Goal: Book appointment/travel/reservation

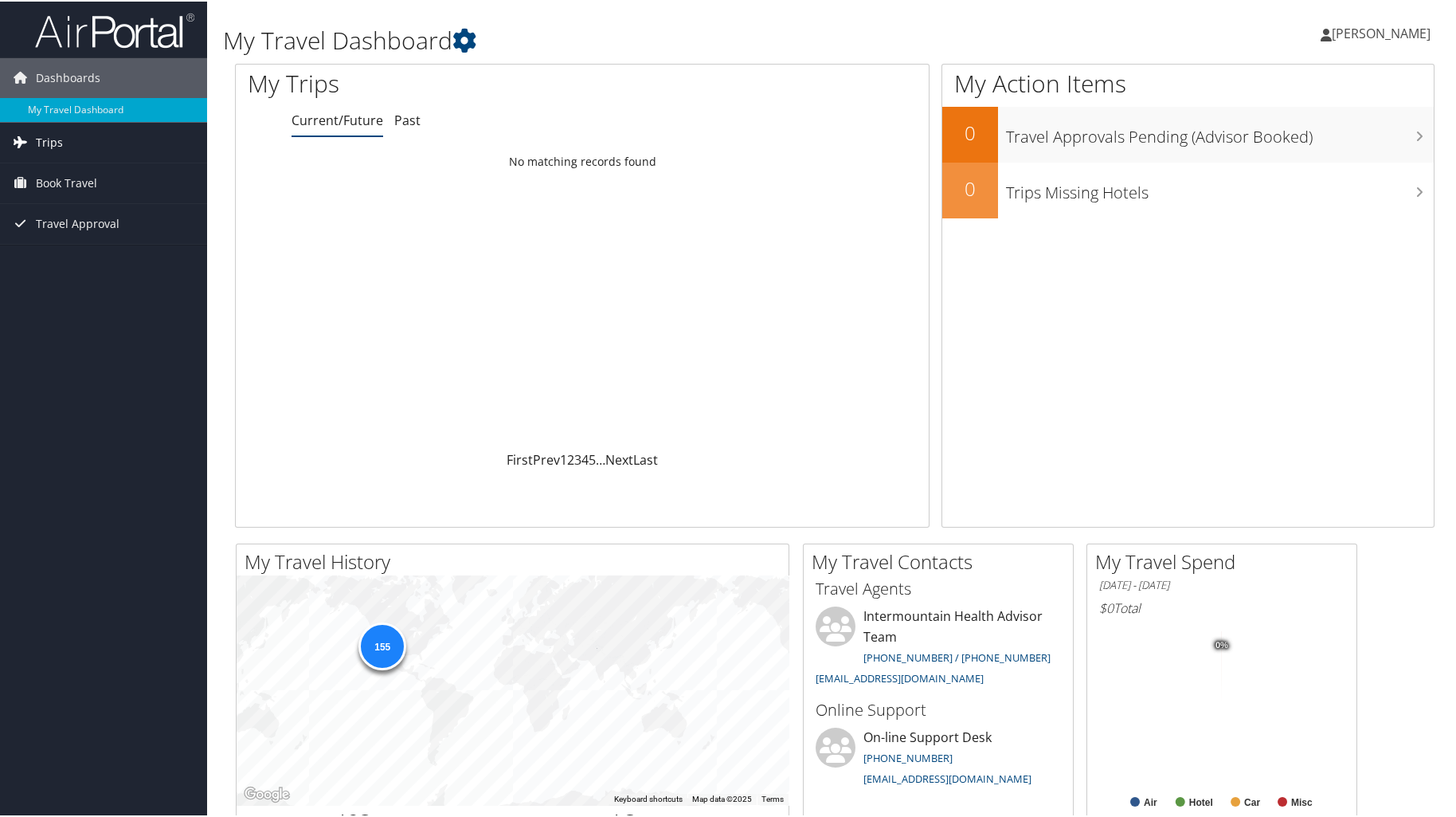
click at [54, 142] on span "Trips" at bounding box center [49, 141] width 27 height 40
click at [77, 254] on span "Book Travel" at bounding box center [66, 253] width 61 height 40
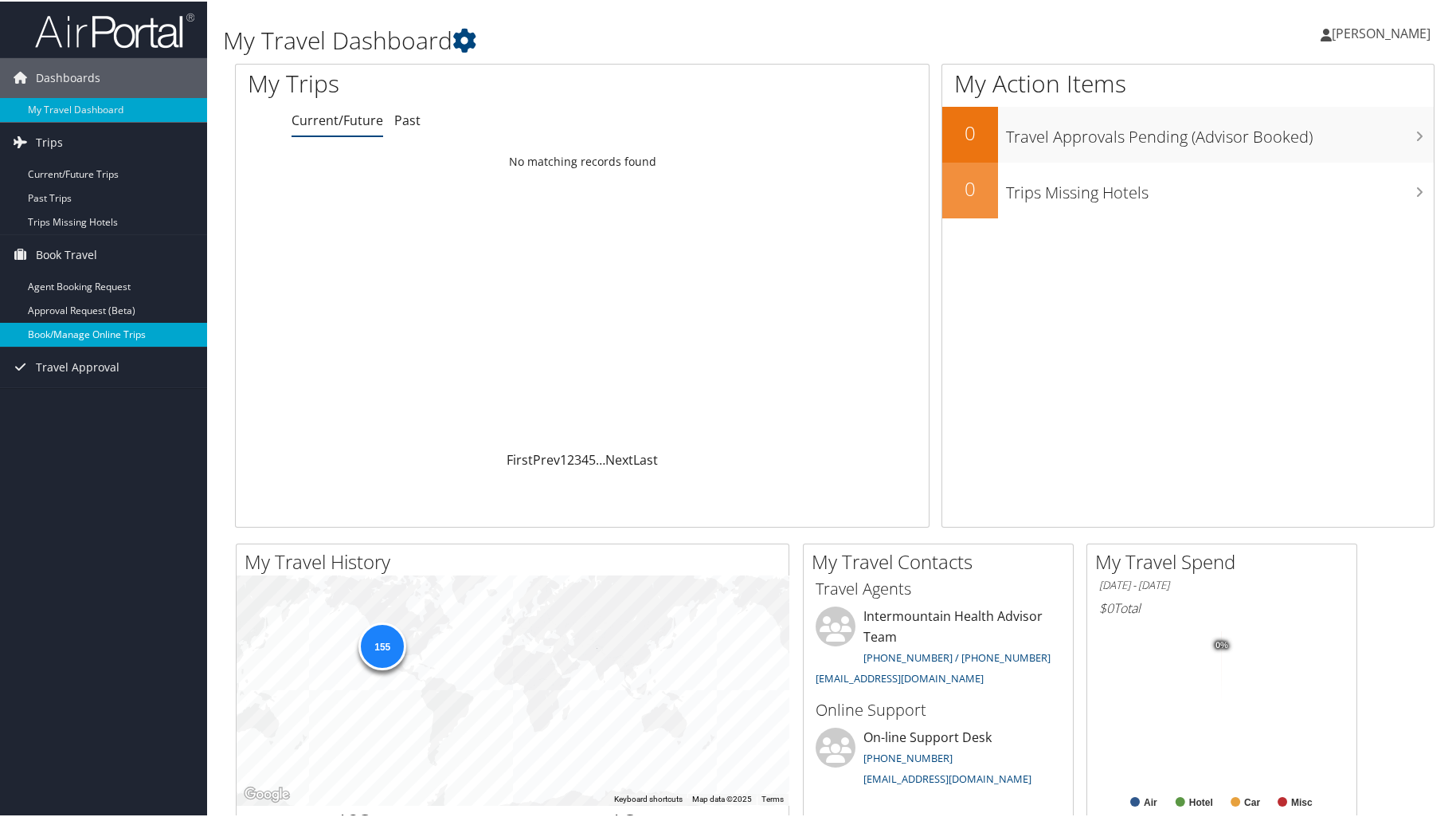
click at [128, 336] on link "Book/Manage Online Trips" at bounding box center [104, 333] width 207 height 24
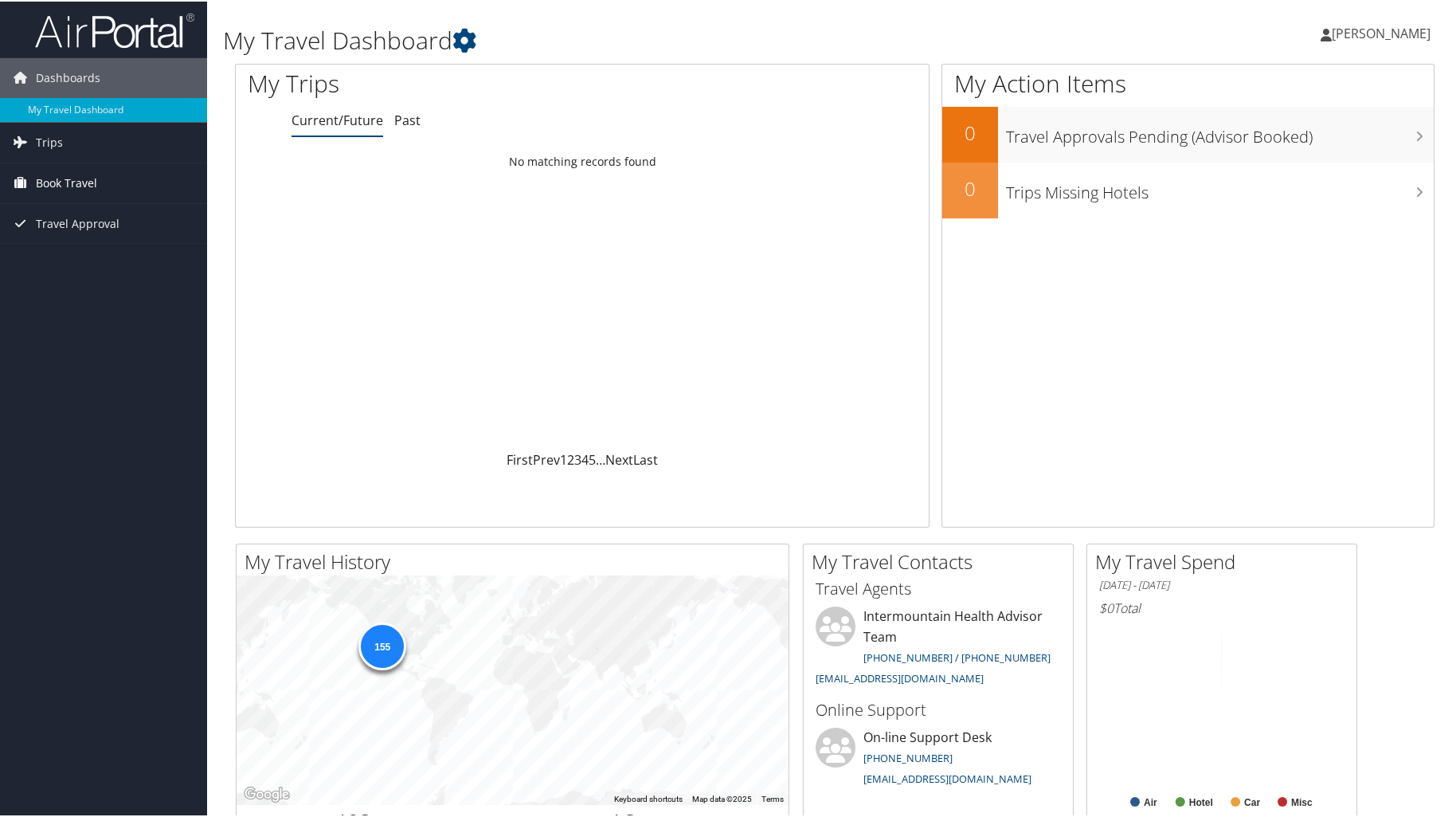
click at [66, 185] on span "Book Travel" at bounding box center [66, 182] width 61 height 40
click at [72, 256] on link "Book/Manage Online Trips" at bounding box center [104, 261] width 207 height 24
